Goal: Task Accomplishment & Management: Manage account settings

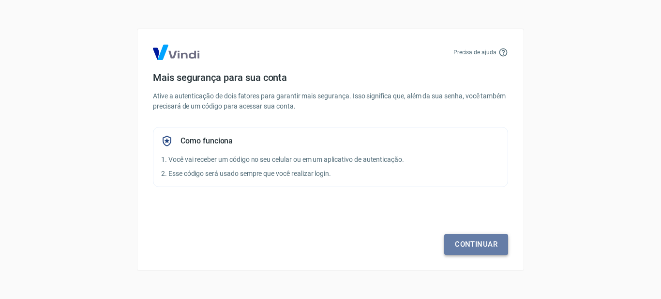
click at [476, 241] on link "Continuar" at bounding box center [477, 244] width 64 height 20
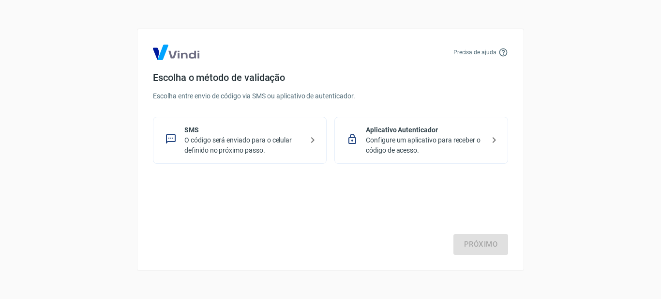
click at [212, 143] on p "O código será enviado para o celular definido no próximo passo." at bounding box center [243, 145] width 119 height 20
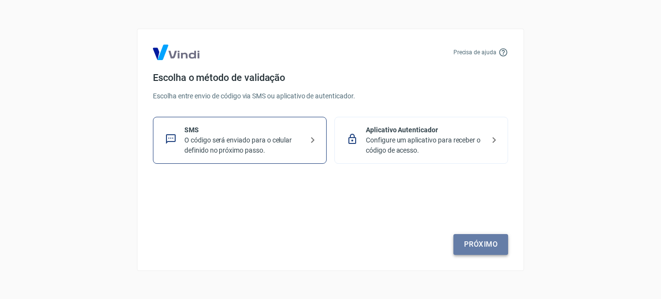
click at [476, 239] on link "Próximo" at bounding box center [481, 244] width 55 height 20
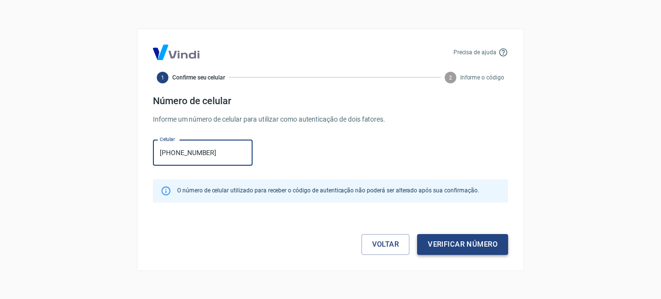
type input "(19) 97427-0155"
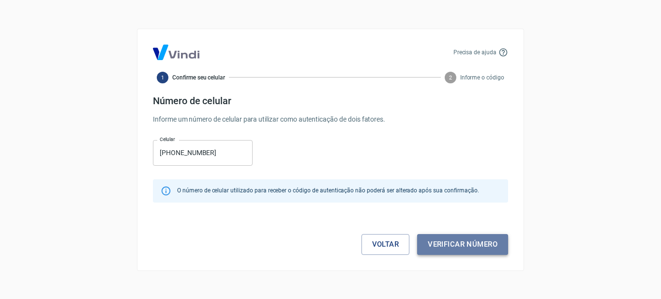
click at [461, 245] on button "Verificar número" at bounding box center [462, 244] width 91 height 20
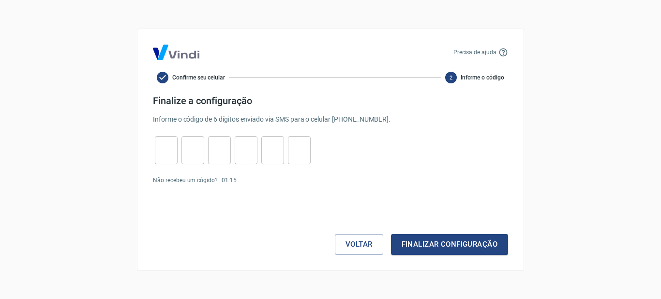
click at [171, 148] on input "tel" at bounding box center [166, 149] width 23 height 21
type input "4"
type input "5"
type input "8"
type input "9"
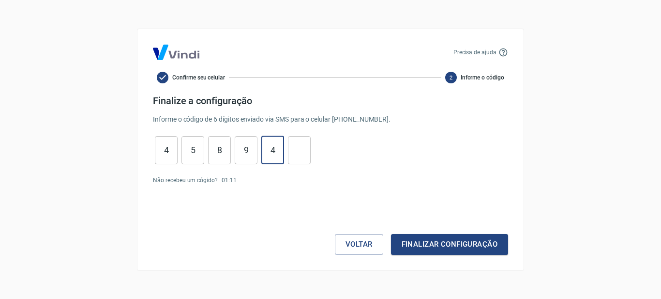
type input "4"
type input "3"
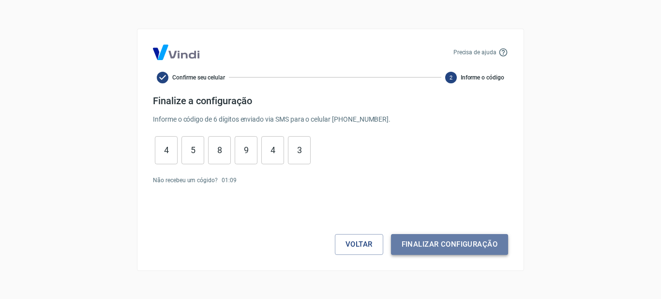
click at [417, 236] on button "Finalizar configuração" at bounding box center [449, 244] width 117 height 20
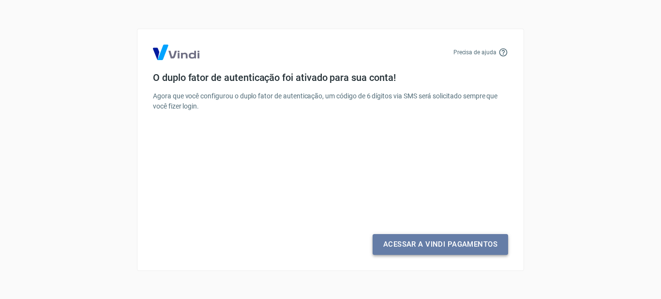
click at [422, 241] on link "Acessar a Vindi Pagamentos" at bounding box center [441, 244] width 136 height 20
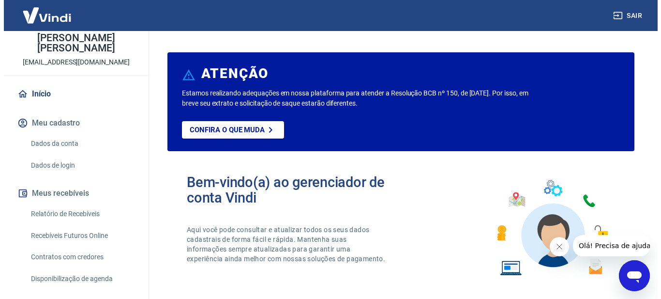
scroll to position [86, 0]
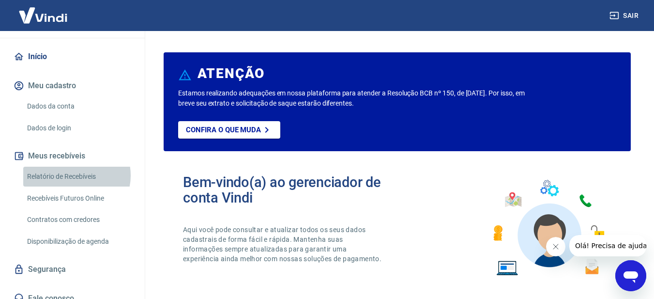
click at [76, 167] on link "Relatório de Recebíveis" at bounding box center [78, 177] width 110 height 20
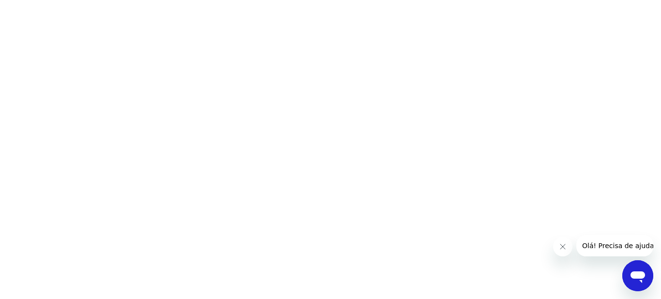
drag, startPoint x: 167, startPoint y: 227, endPoint x: 169, endPoint y: 221, distance: 6.5
click at [168, 0] on html at bounding box center [330, 0] width 661 height 0
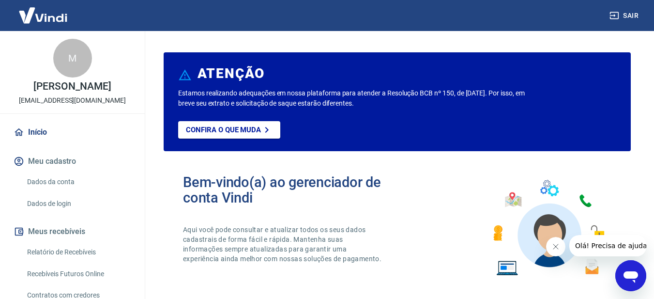
click at [70, 252] on link "Relatório de Recebíveis" at bounding box center [78, 252] width 110 height 20
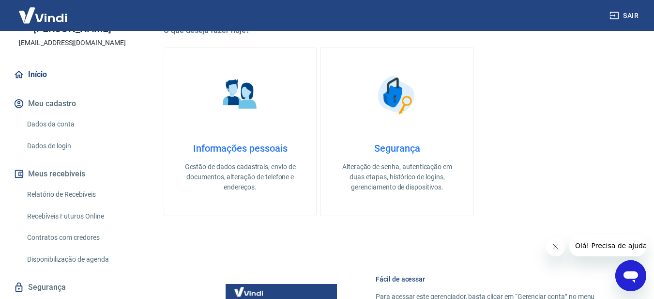
scroll to position [86, 0]
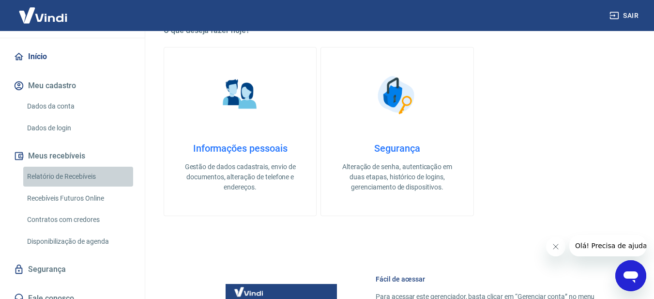
click at [83, 167] on link "Relatório de Recebíveis" at bounding box center [78, 177] width 110 height 20
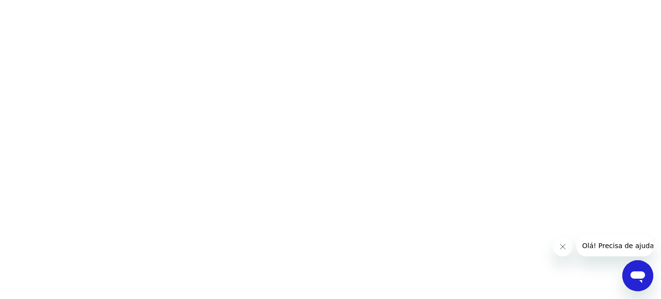
drag, startPoint x: 530, startPoint y: 128, endPoint x: 527, endPoint y: 122, distance: 6.7
click at [530, 0] on html at bounding box center [330, 0] width 661 height 0
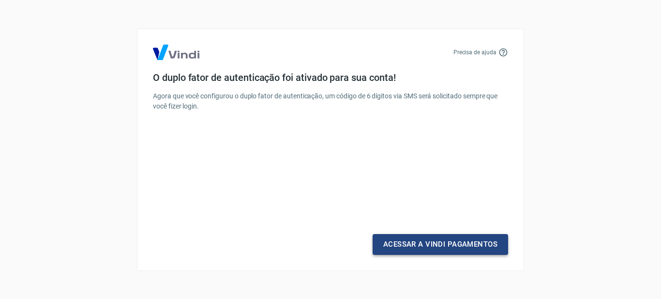
click at [443, 243] on link "Acessar a Vindi Pagamentos" at bounding box center [441, 244] width 136 height 20
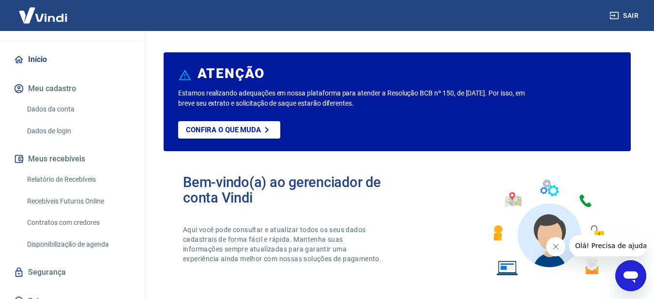
scroll to position [86, 0]
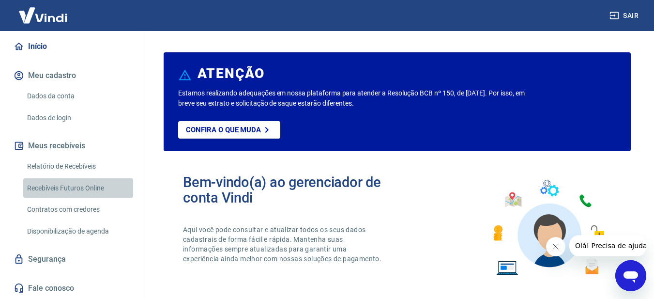
click at [86, 188] on link "Recebíveis Futuros Online" at bounding box center [78, 188] width 110 height 20
